Goal: Book appointment/travel/reservation

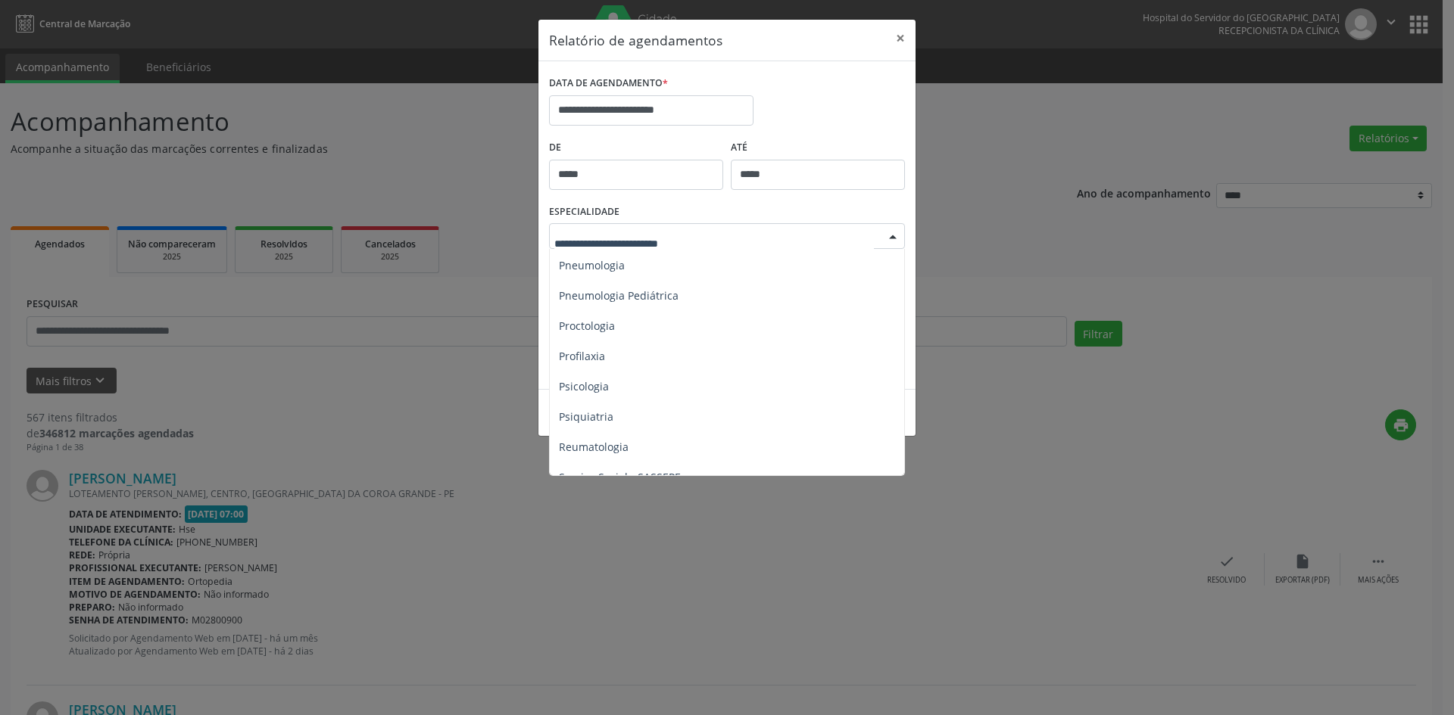
scroll to position [2420, 0]
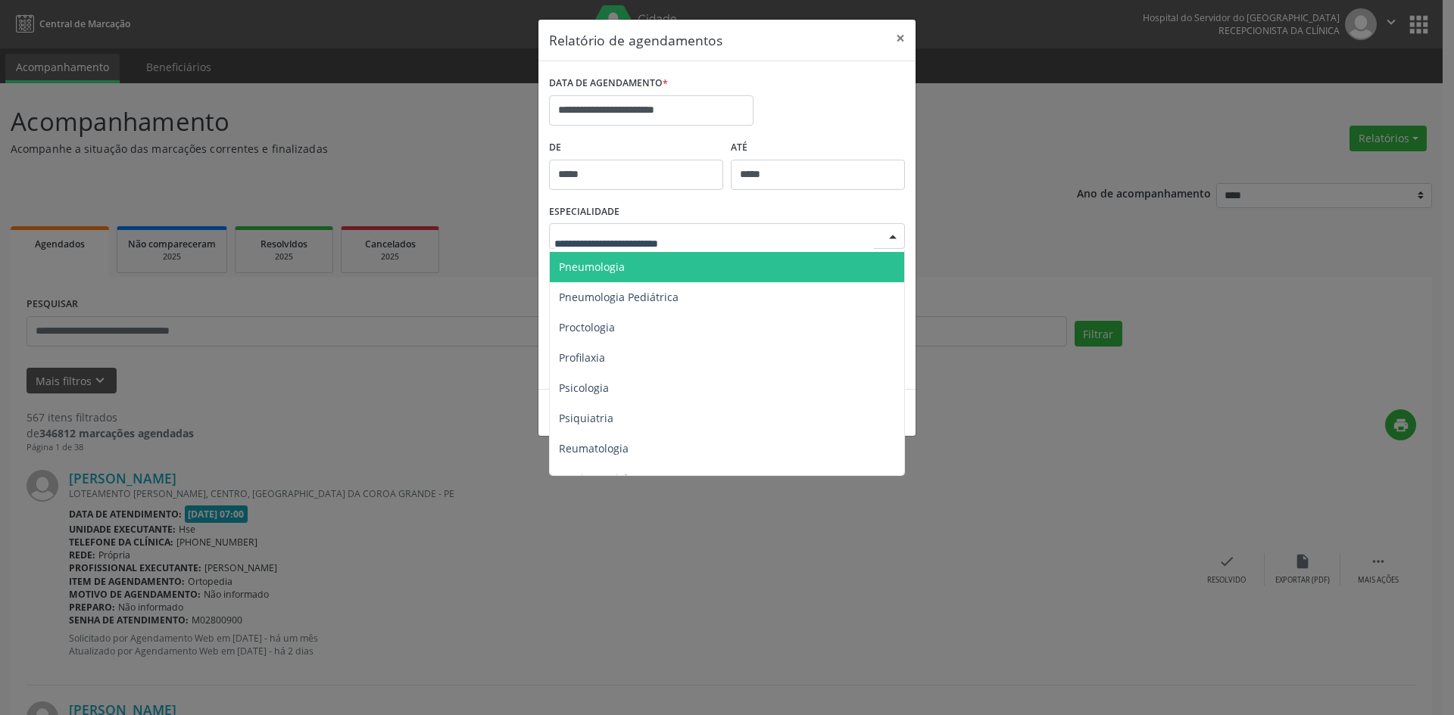
click at [611, 269] on span "Pneumologia" at bounding box center [592, 267] width 66 height 14
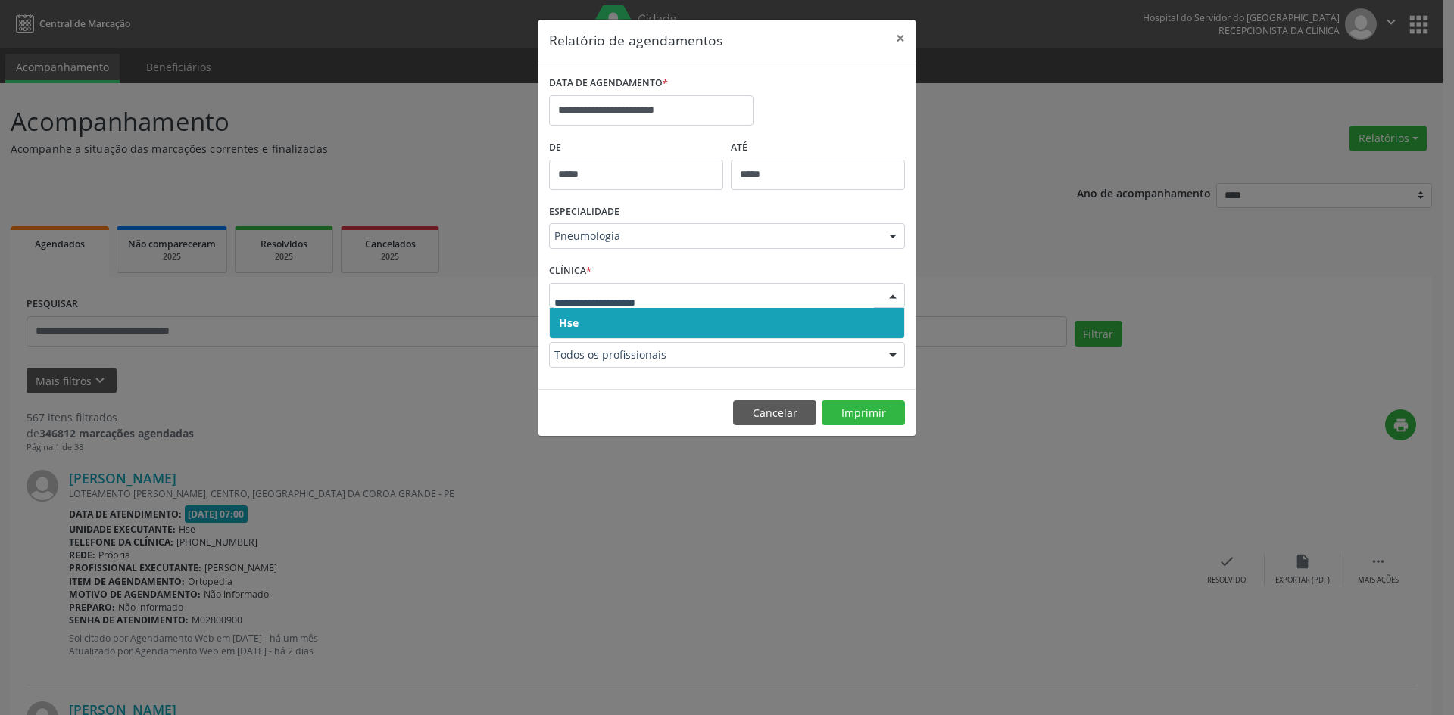
click at [579, 325] on span "Hse" at bounding box center [727, 323] width 354 height 30
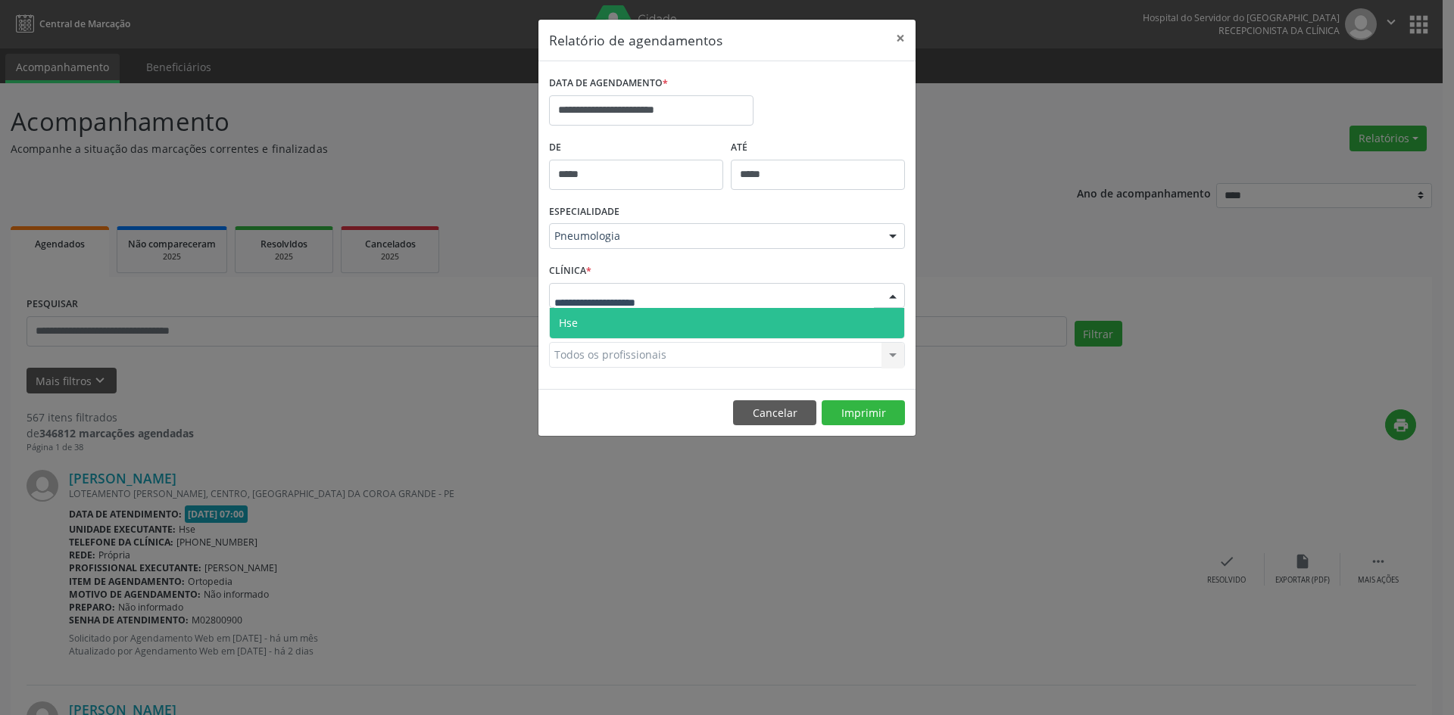
click at [578, 320] on span "Hse" at bounding box center [727, 323] width 354 height 30
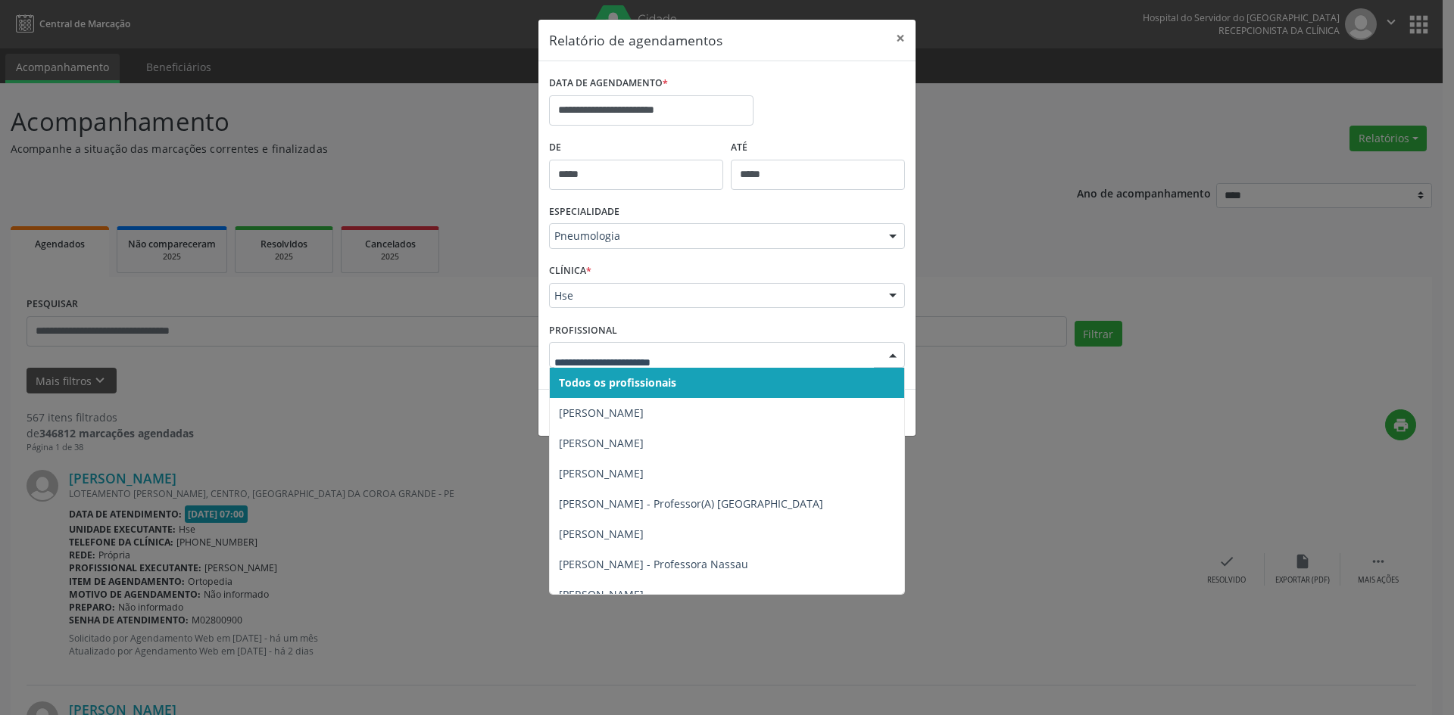
click at [606, 382] on span "Todos os profissionais" at bounding box center [617, 383] width 117 height 14
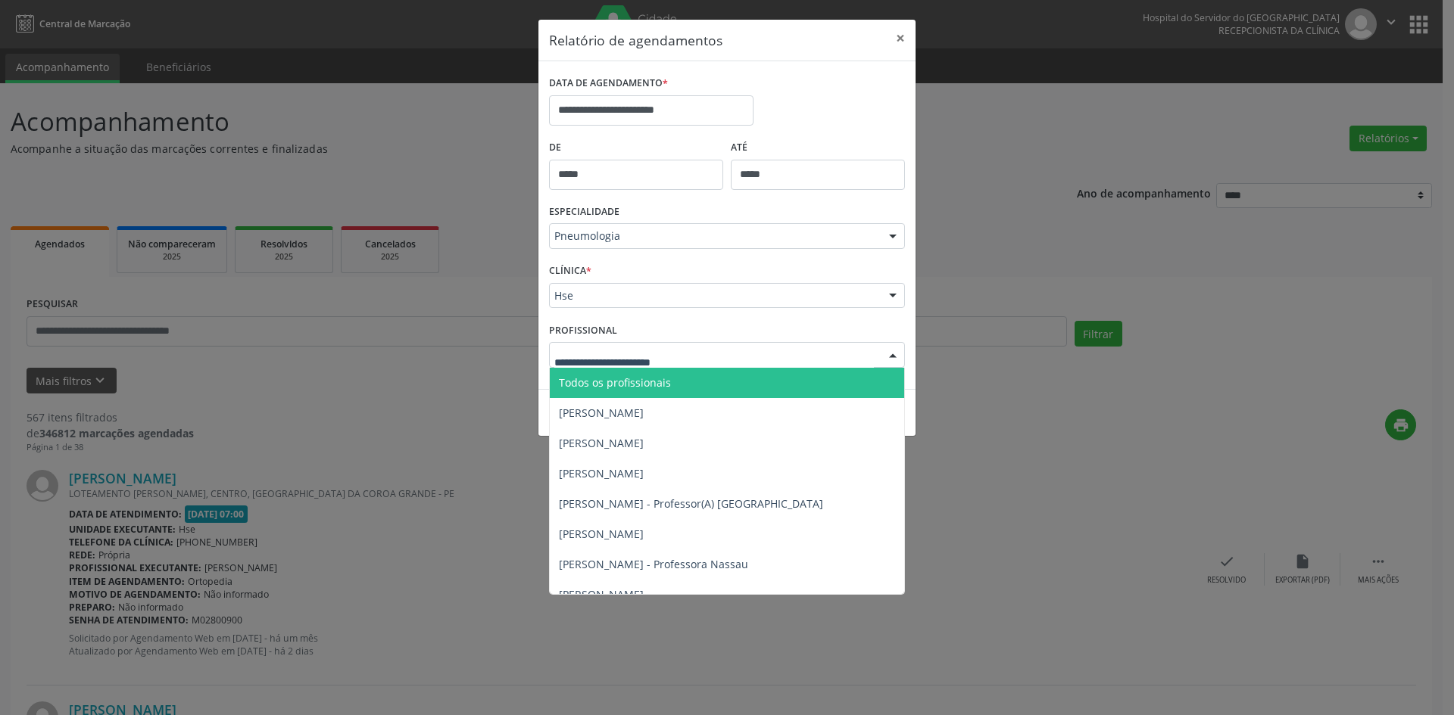
click at [610, 378] on span "Todos os profissionais" at bounding box center [615, 383] width 112 height 14
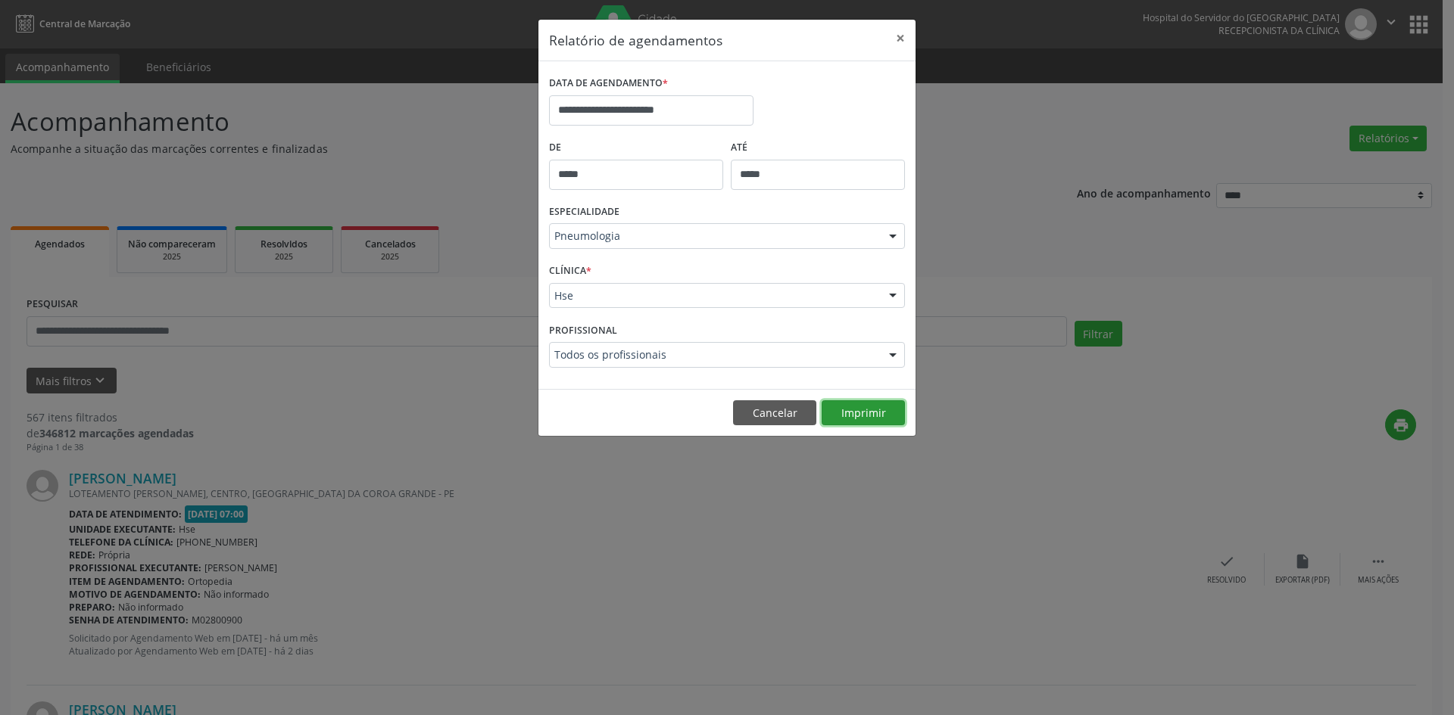
click at [857, 407] on button "Imprimir" at bounding box center [862, 414] width 83 height 26
click at [631, 108] on input "**********" at bounding box center [651, 110] width 204 height 30
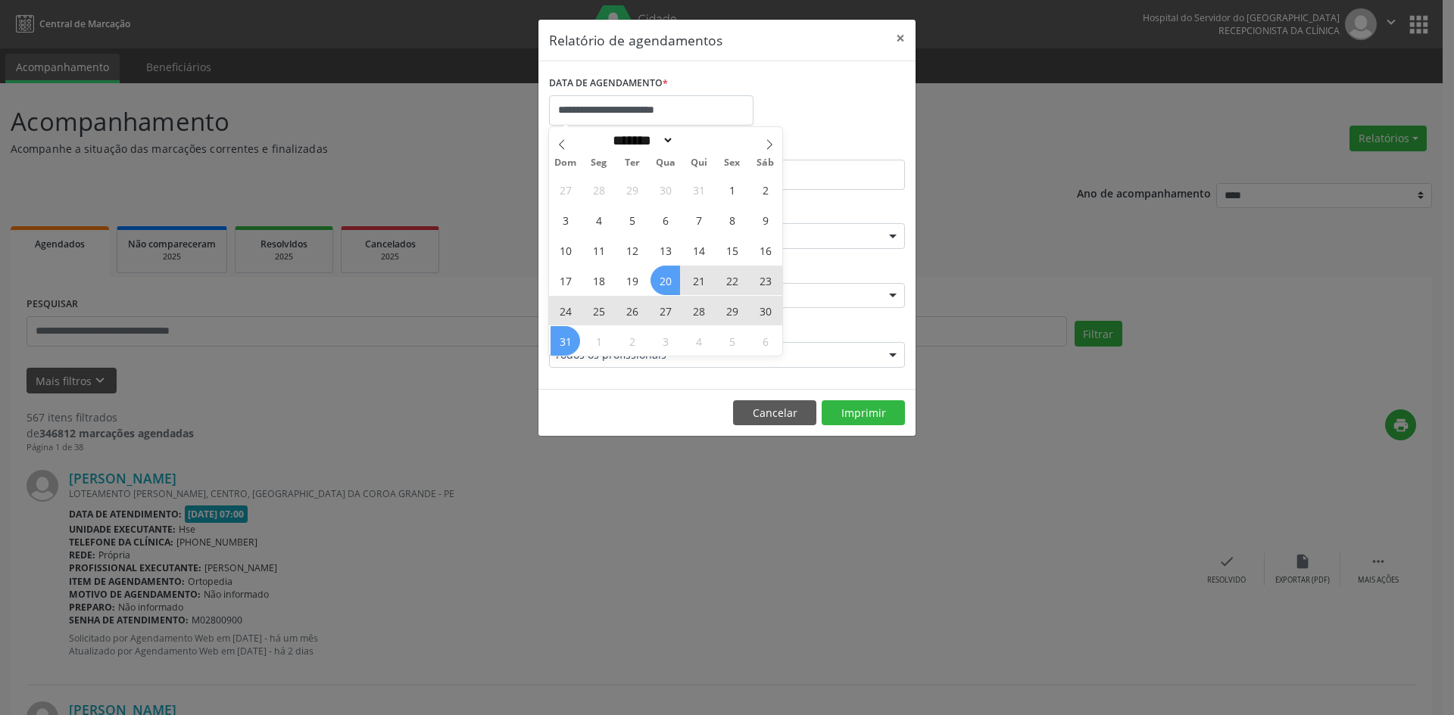
click at [666, 282] on span "20" at bounding box center [665, 281] width 30 height 30
type input "**********"
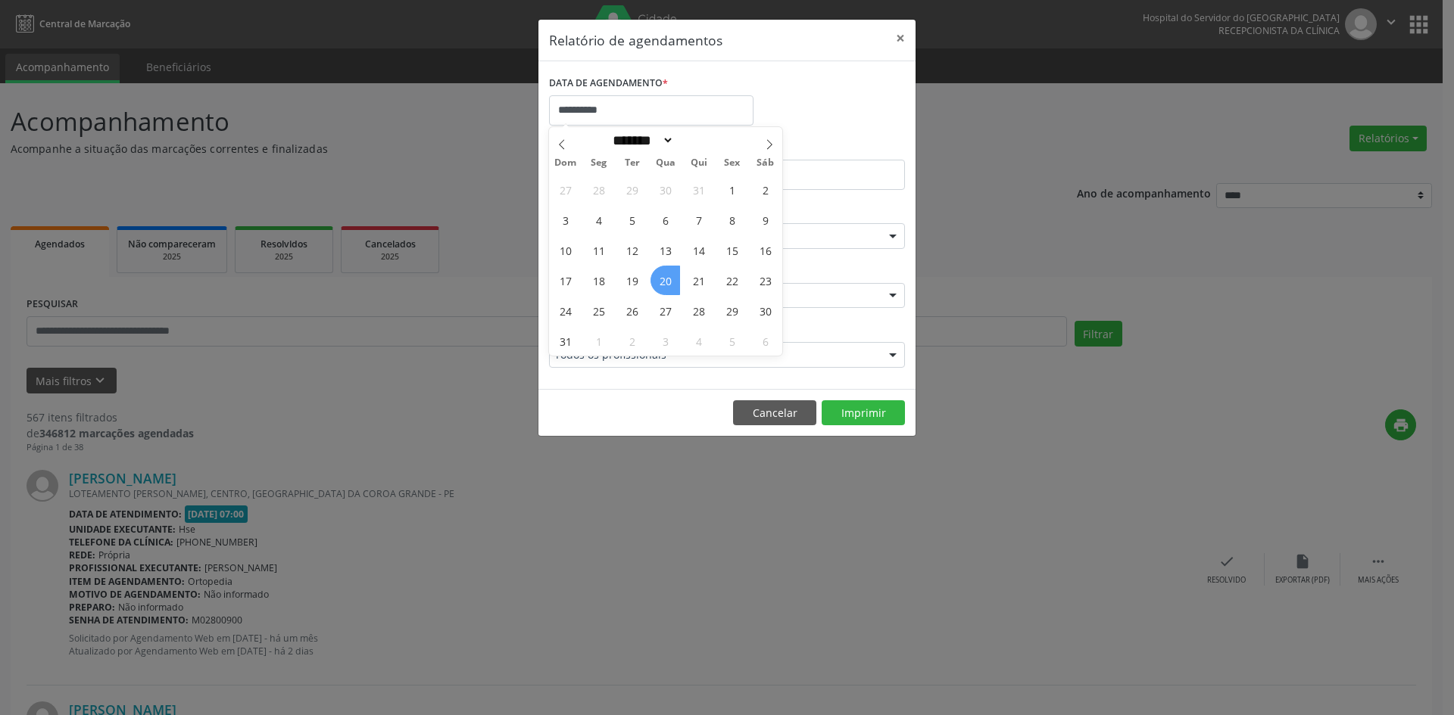
click at [666, 282] on span "20" at bounding box center [665, 281] width 30 height 30
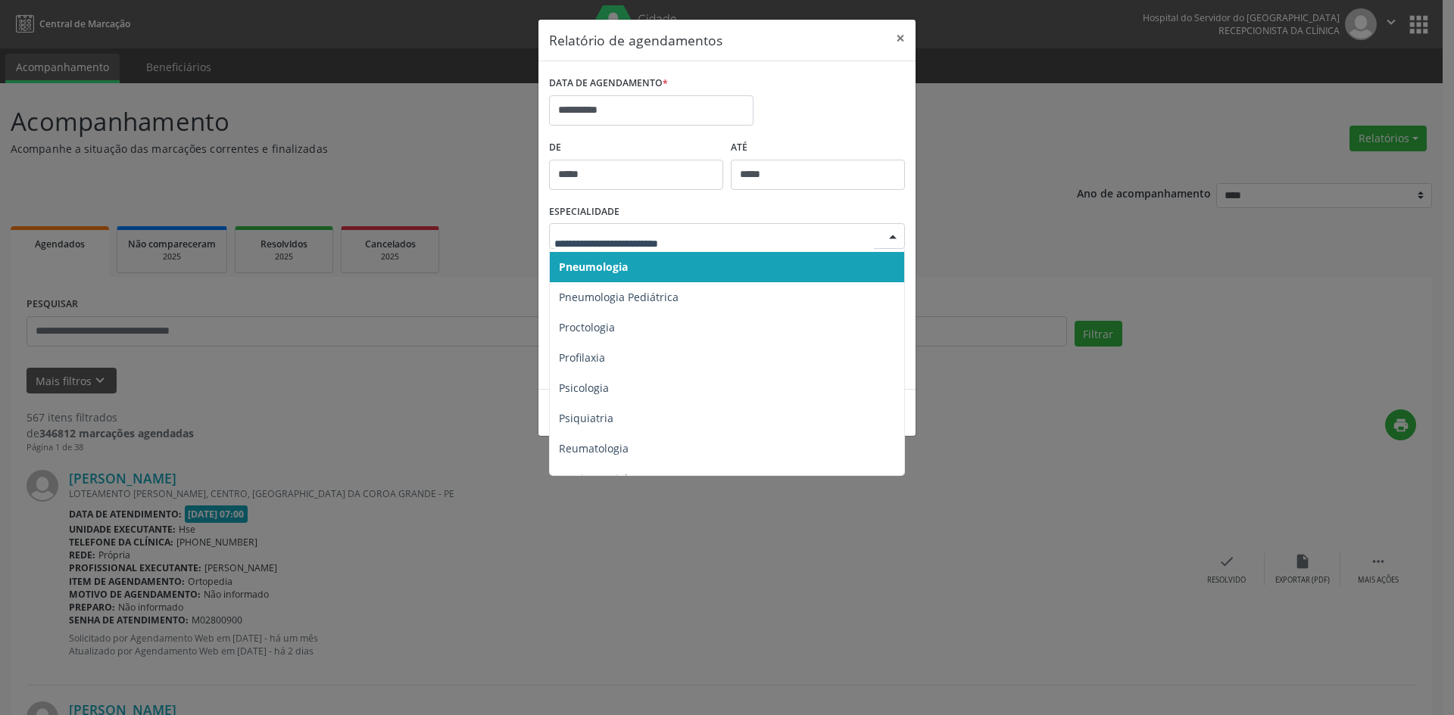
click at [891, 235] on div at bounding box center [892, 237] width 23 height 26
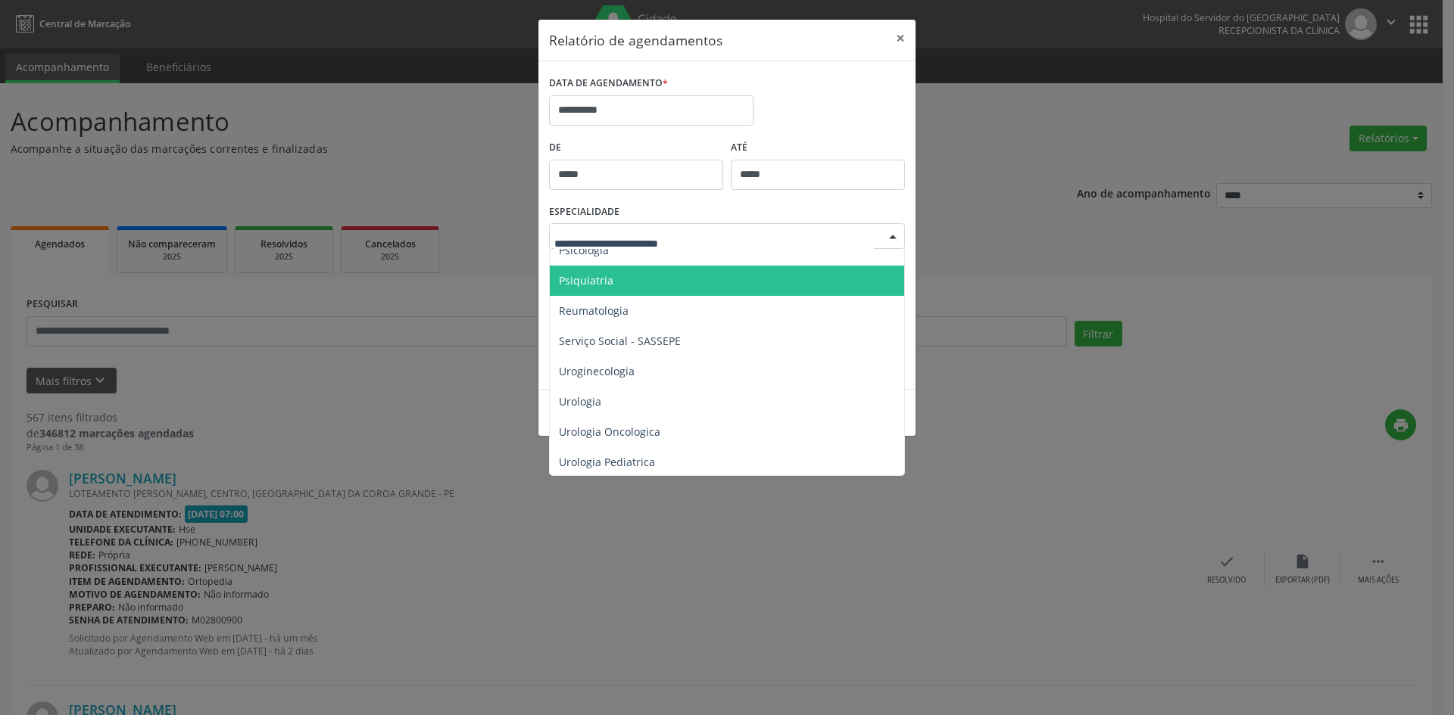
scroll to position [2571, 0]
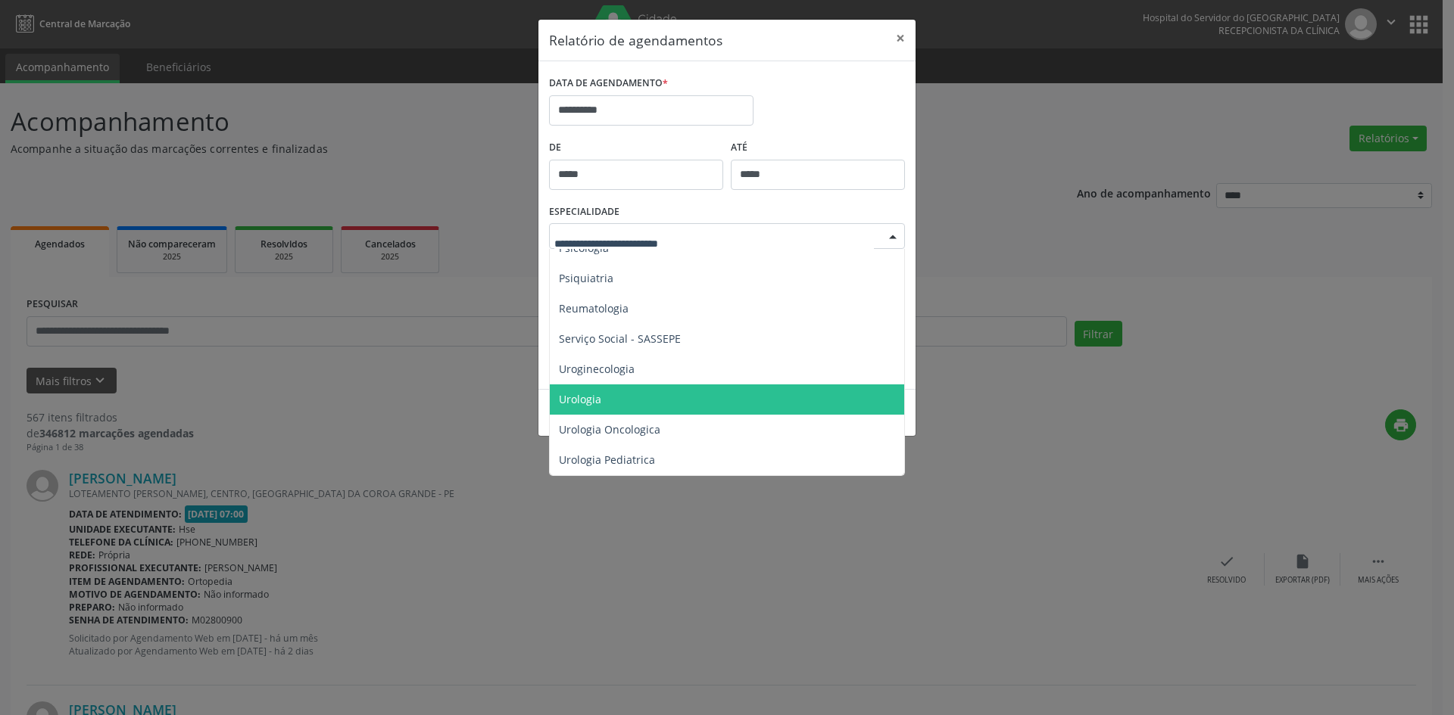
click at [591, 392] on span "Urologia" at bounding box center [580, 399] width 42 height 14
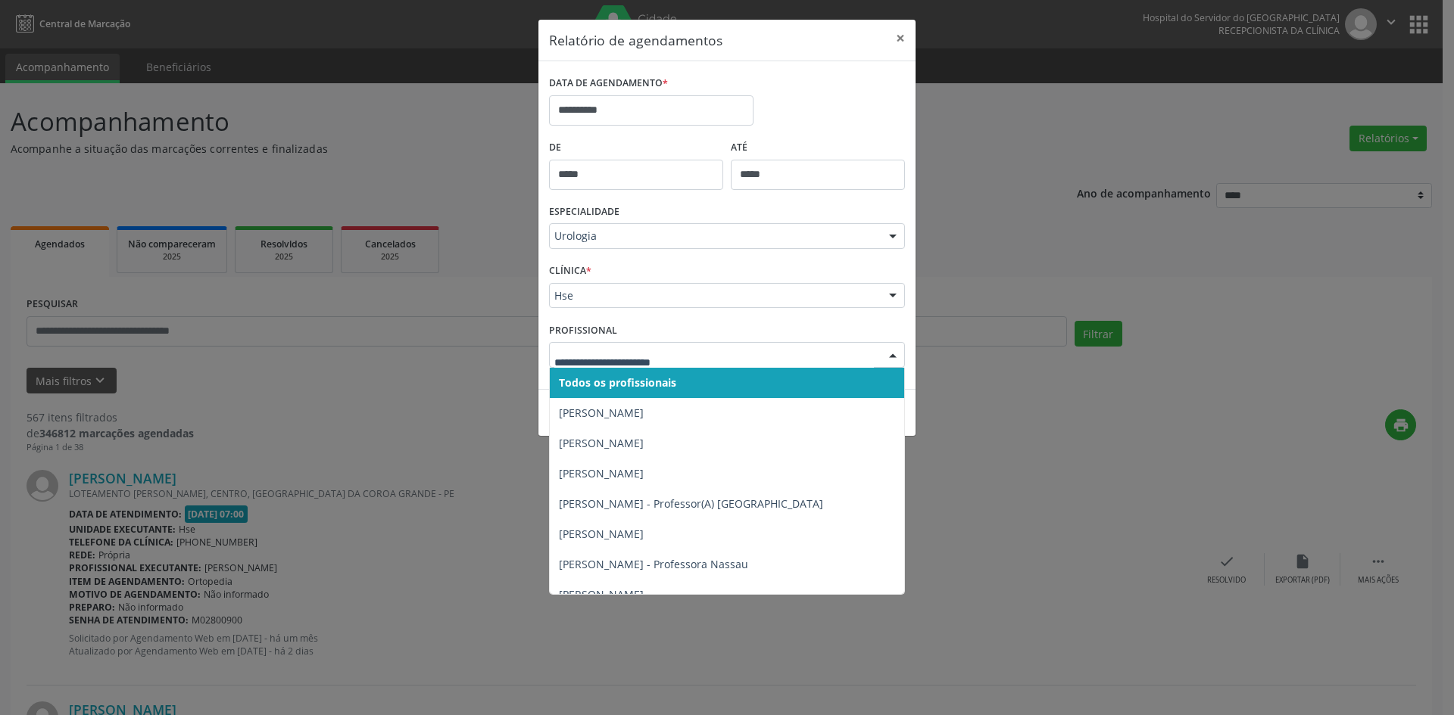
click at [572, 286] on div "Hse" at bounding box center [727, 296] width 356 height 26
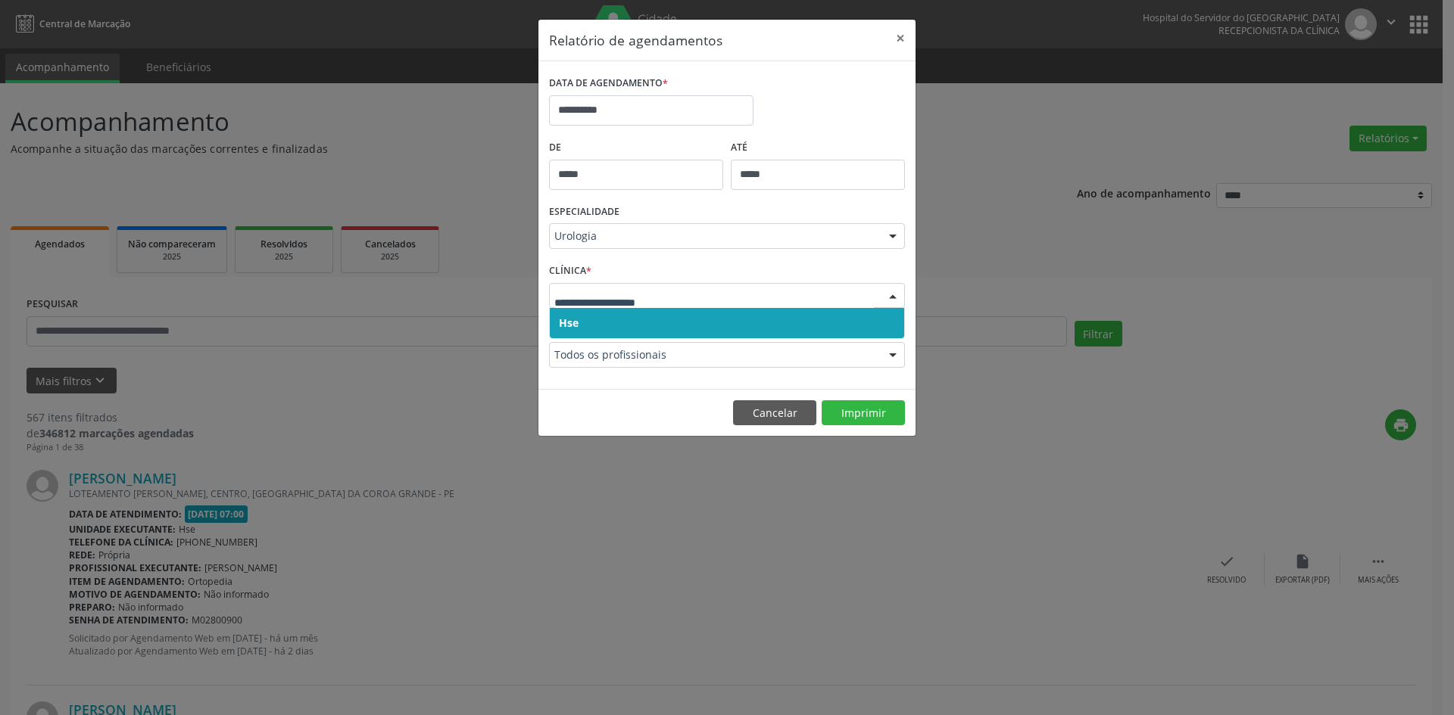
click at [571, 331] on span "Hse" at bounding box center [727, 323] width 354 height 30
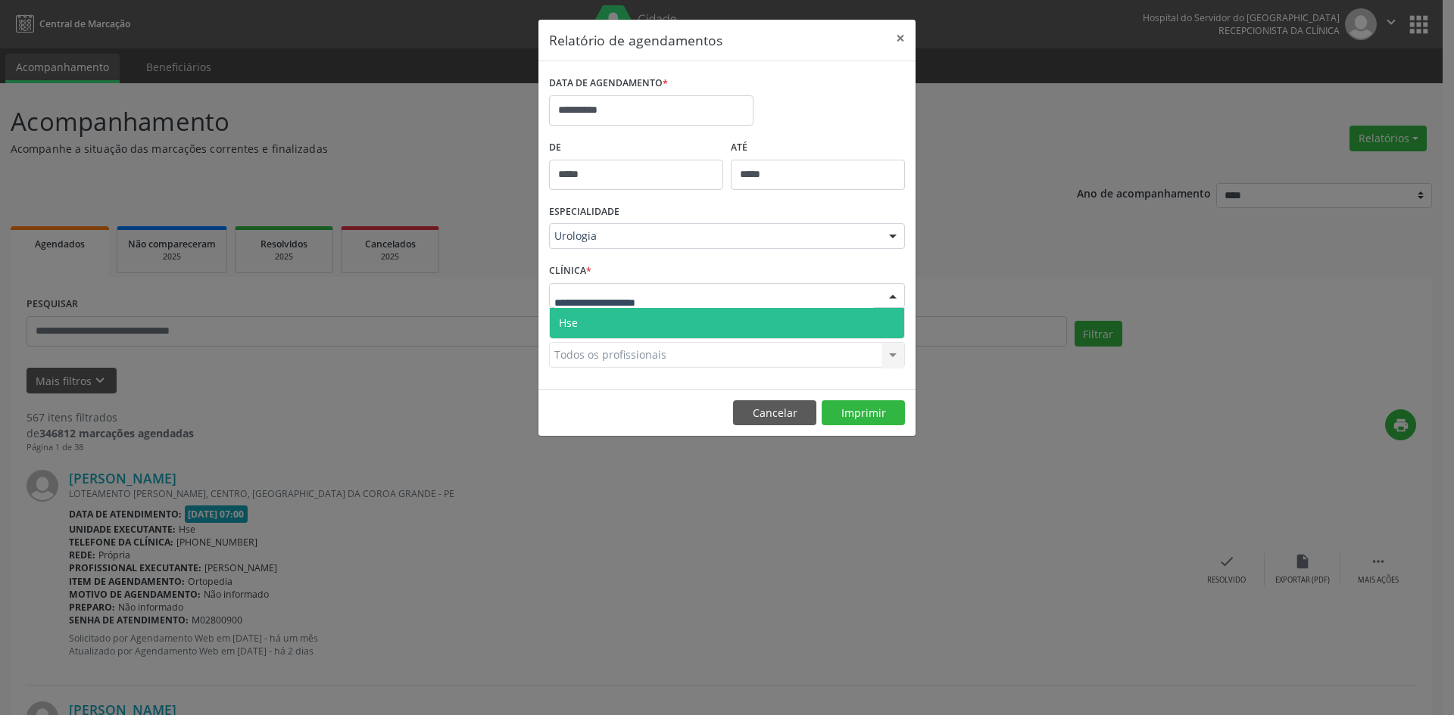
click at [577, 323] on span "Hse" at bounding box center [568, 323] width 19 height 14
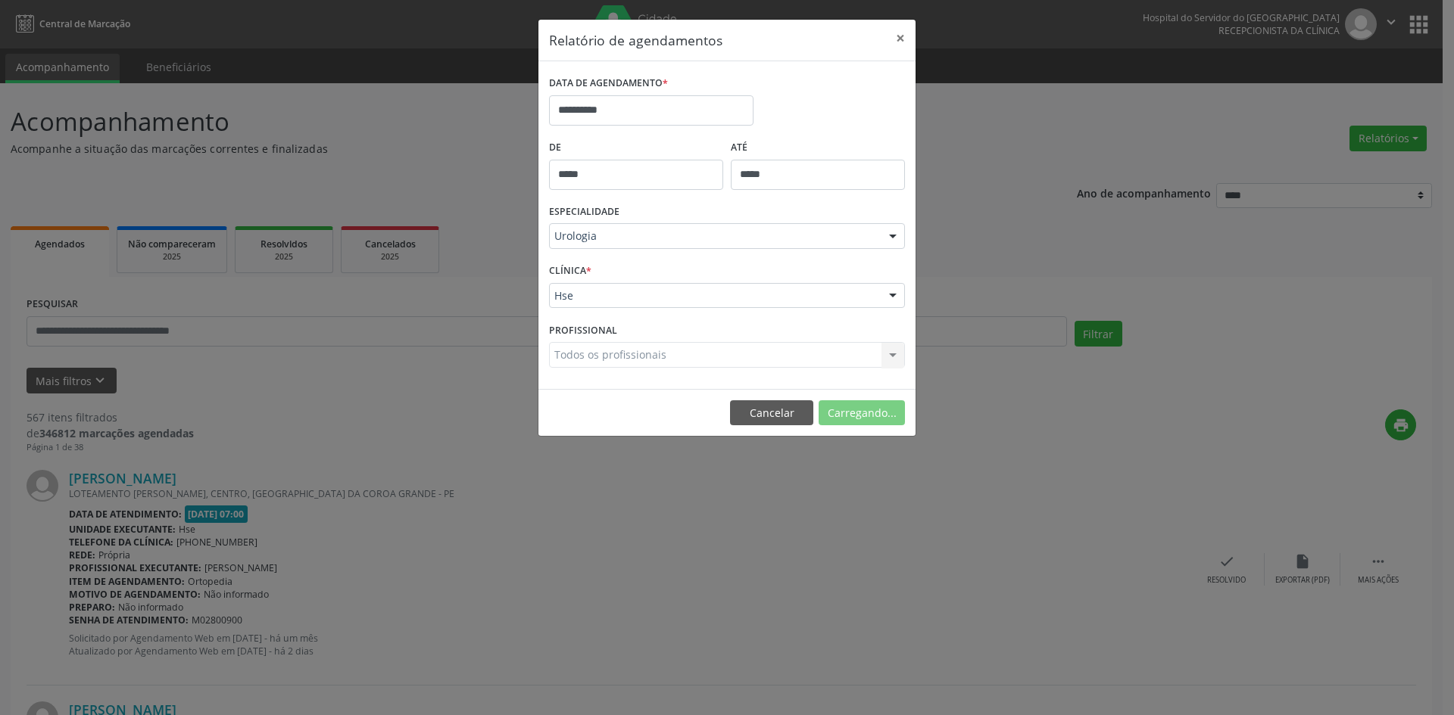
click at [581, 355] on div "Todos os profissionais Todos os profissionais [PERSON_NAME] [PERSON_NAME] e [PE…" at bounding box center [727, 355] width 356 height 26
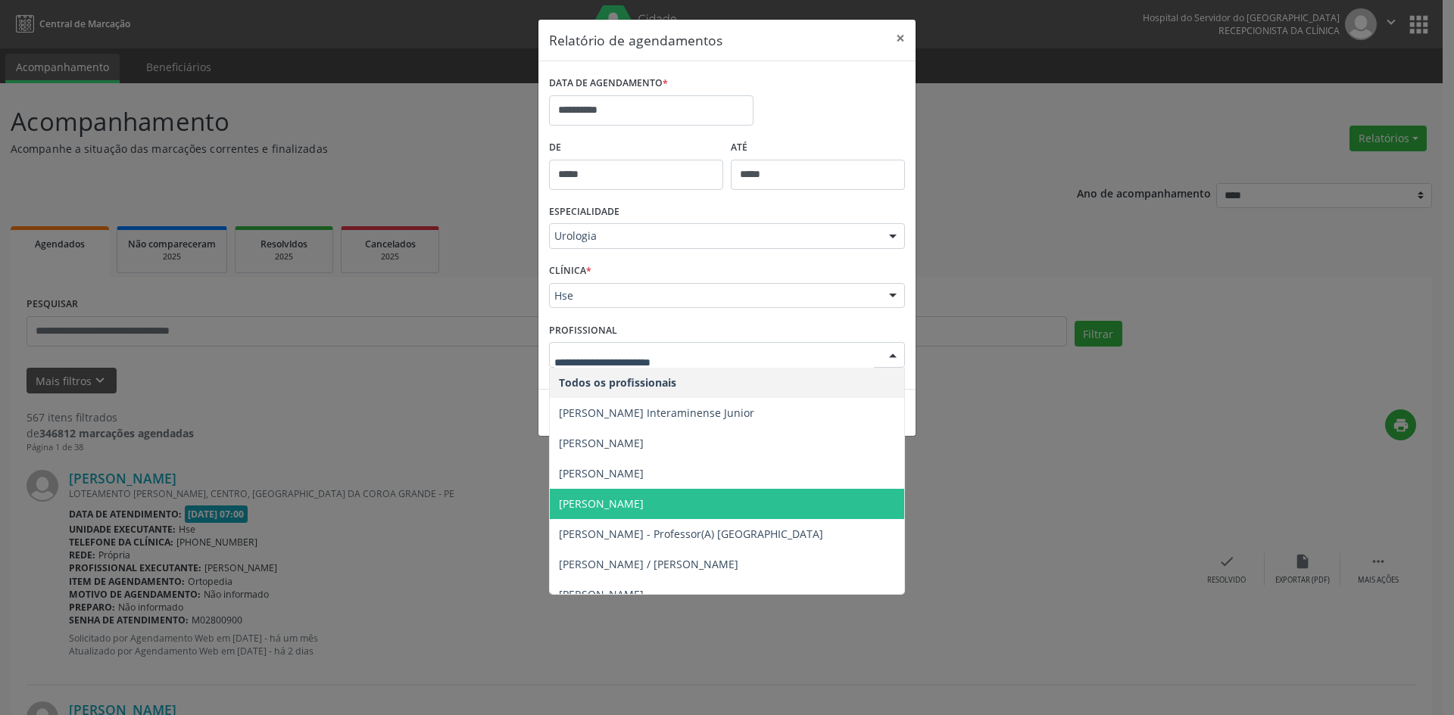
click at [591, 503] on span "[PERSON_NAME]" at bounding box center [601, 504] width 85 height 14
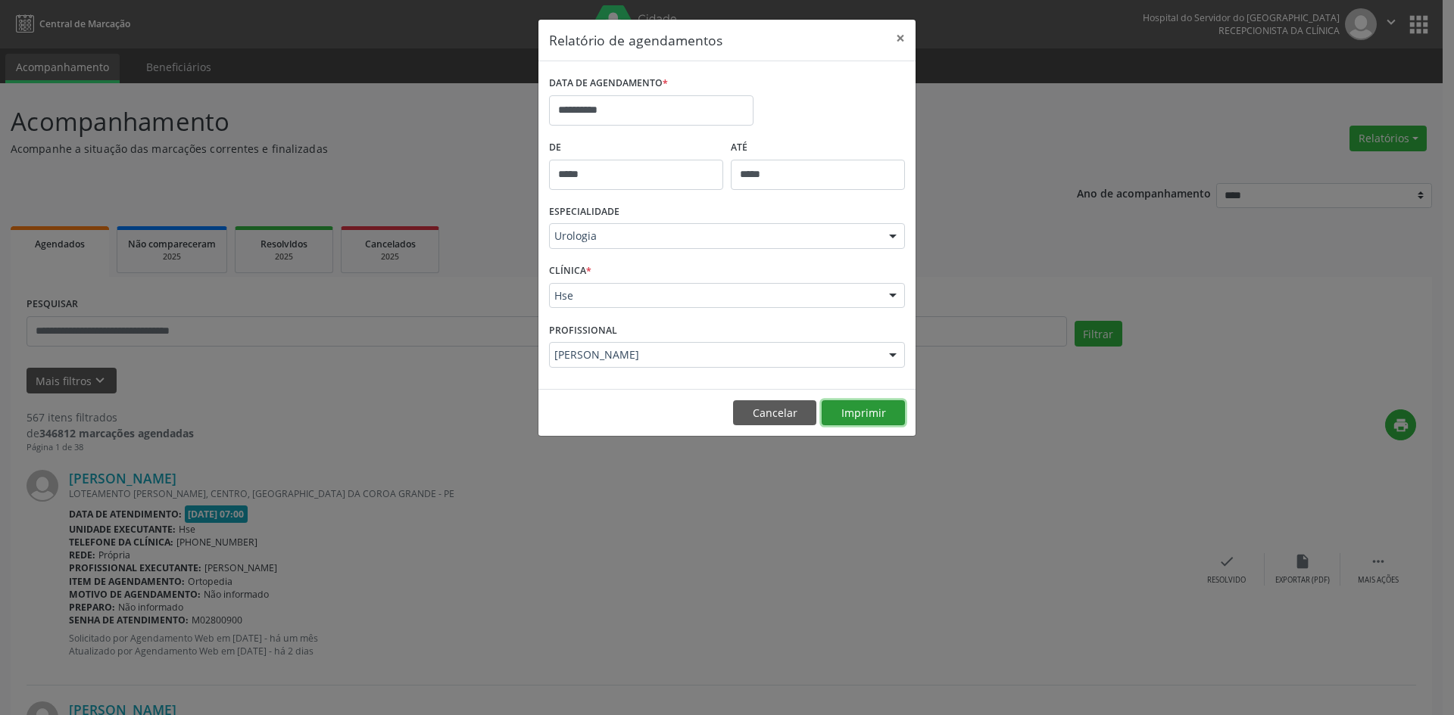
click at [856, 413] on button "Imprimir" at bounding box center [862, 414] width 83 height 26
